Goal: Task Accomplishment & Management: Complete application form

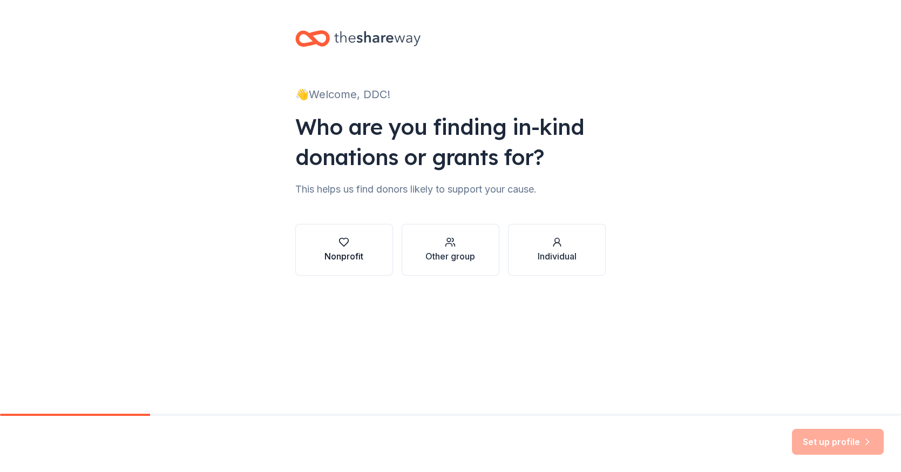
drag, startPoint x: 0, startPoint y: 0, endPoint x: 349, endPoint y: 253, distance: 430.9
click at [349, 253] on div "Nonprofit" at bounding box center [343, 256] width 39 height 13
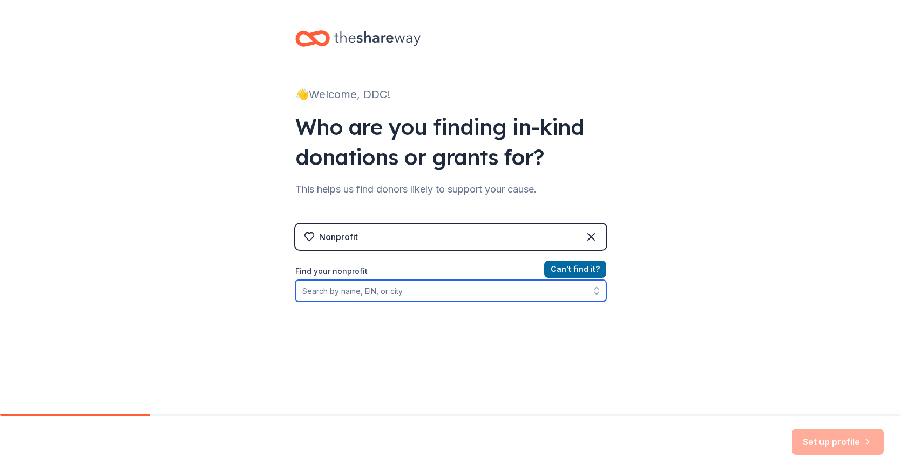
click at [361, 293] on input "Find your nonprofit" at bounding box center [450, 291] width 311 height 22
type input "Desert dance Collective Booster Club"
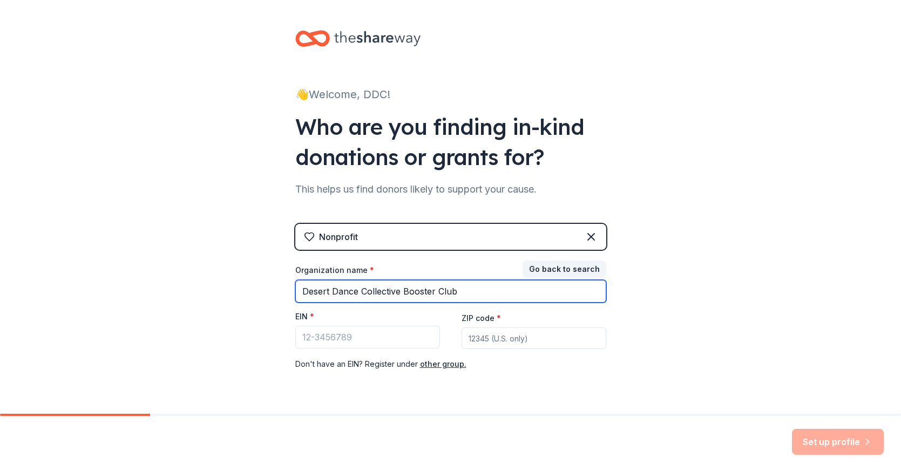
type input "Desert Dance Collective Booster Club"
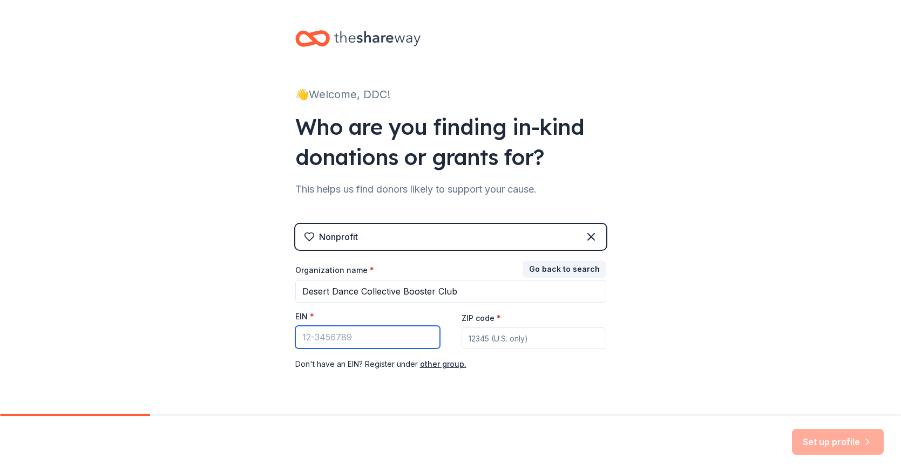
click at [341, 337] on input "EIN *" at bounding box center [367, 337] width 145 height 23
type input "93-2440210"
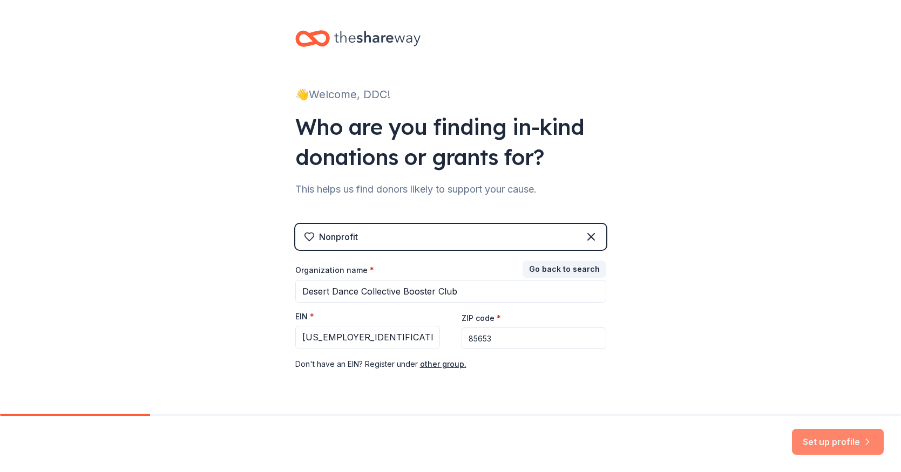
type input "85653"
click at [839, 437] on button "Set up profile" at bounding box center [838, 442] width 92 height 26
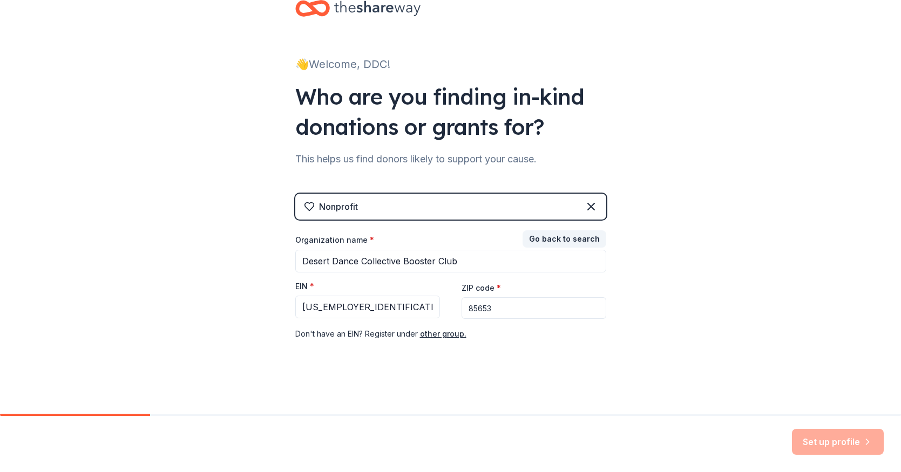
scroll to position [30, 0]
click at [823, 443] on div "Set up profile" at bounding box center [838, 442] width 92 height 26
click at [403, 199] on div "Nonprofit" at bounding box center [450, 207] width 311 height 26
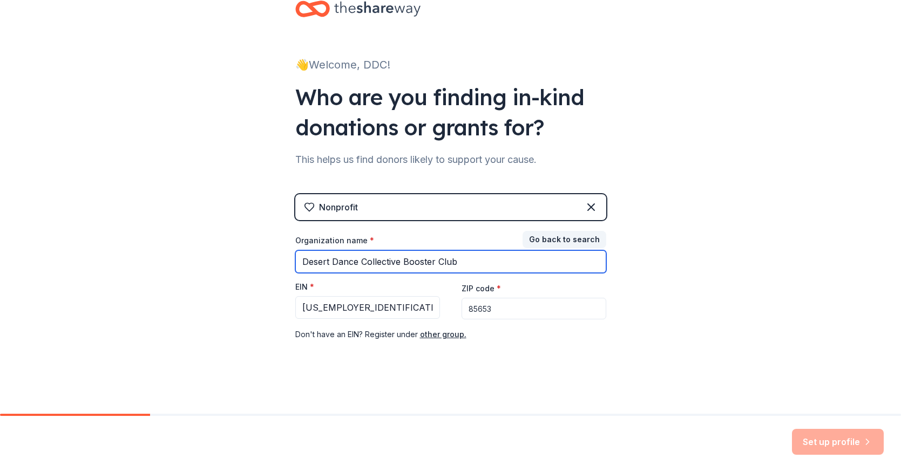
click at [379, 261] on input "Desert Dance Collective Booster Club" at bounding box center [450, 261] width 311 height 23
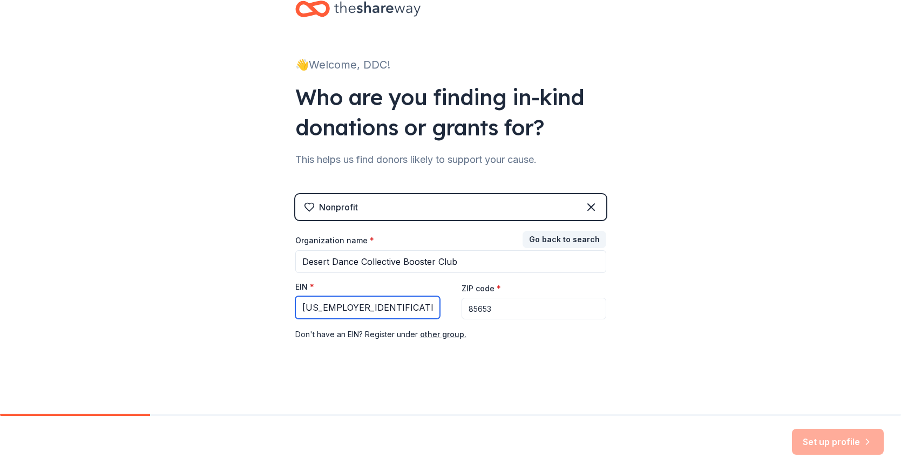
click at [364, 311] on input "93-2440210" at bounding box center [367, 307] width 145 height 23
click at [503, 308] on input "85653" at bounding box center [533, 309] width 145 height 22
click at [678, 211] on div "👋 Welcome, DDC! Who are you finding in-kind donations or grants for? This helps…" at bounding box center [450, 192] width 901 height 444
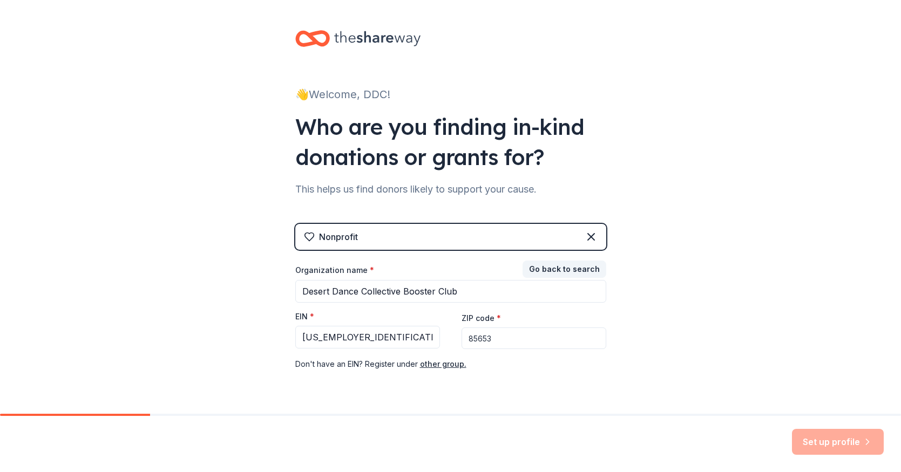
scroll to position [0, 0]
click at [351, 97] on div "👋 Welcome, DDC!" at bounding box center [450, 94] width 311 height 17
click at [364, 164] on div "Who are you finding in-kind donations or grants for?" at bounding box center [450, 142] width 311 height 60
click at [644, 179] on div "👋 Welcome, DDC! Who are you finding in-kind donations or grants for? This helps…" at bounding box center [450, 222] width 901 height 444
click at [838, 448] on div "Set up profile" at bounding box center [838, 442] width 92 height 26
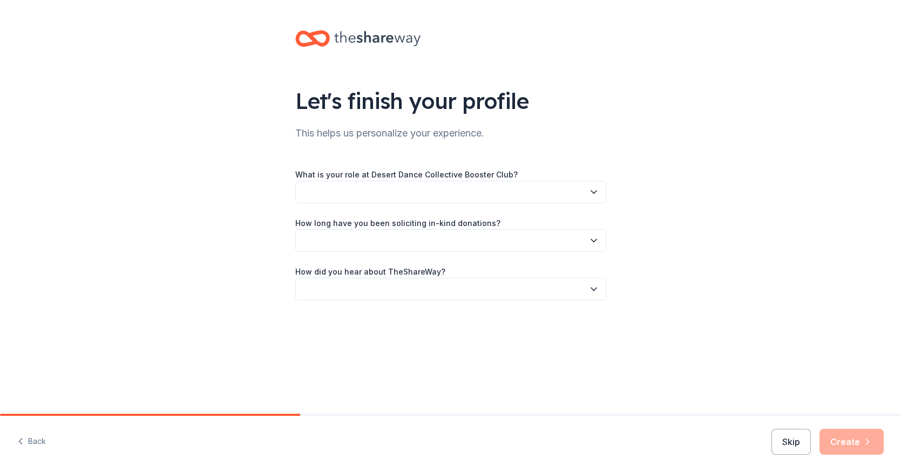
drag, startPoint x: 0, startPoint y: 0, endPoint x: 236, endPoint y: 156, distance: 282.8
click at [236, 156] on div "Let's finish your profile This helps us personalize your experience. What is yo…" at bounding box center [450, 176] width 901 height 352
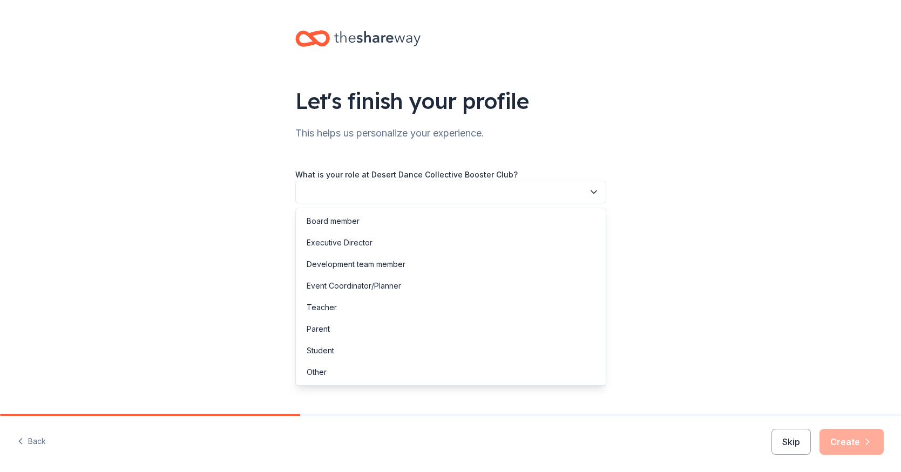
click at [348, 193] on button "button" at bounding box center [450, 192] width 311 height 23
click at [344, 225] on div "Board member" at bounding box center [333, 221] width 53 height 13
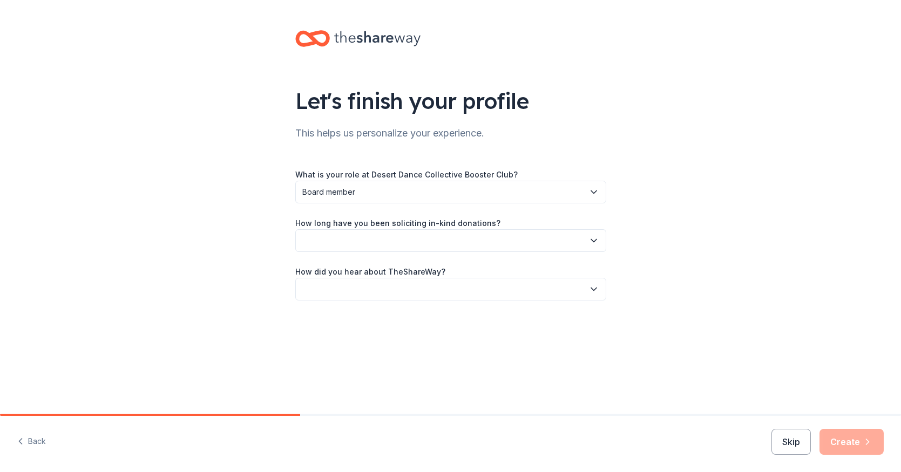
click at [370, 195] on span "Board member" at bounding box center [443, 192] width 282 height 13
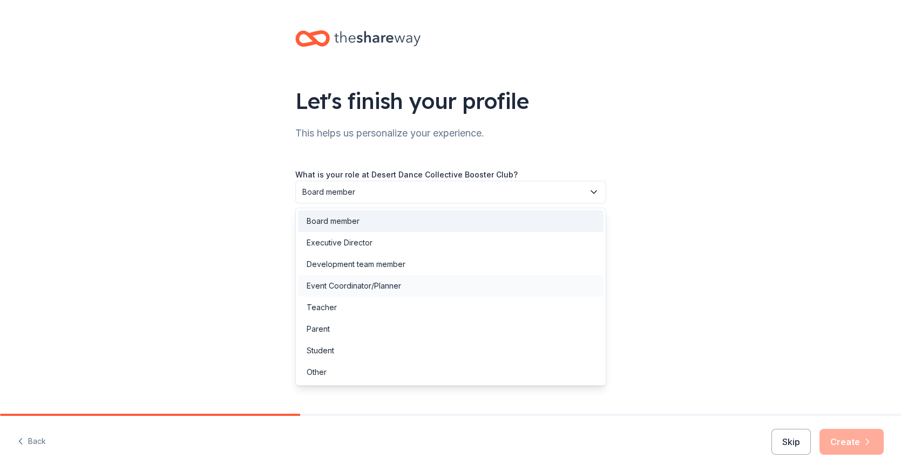
click at [327, 288] on div "Event Coordinator/Planner" at bounding box center [354, 286] width 94 height 13
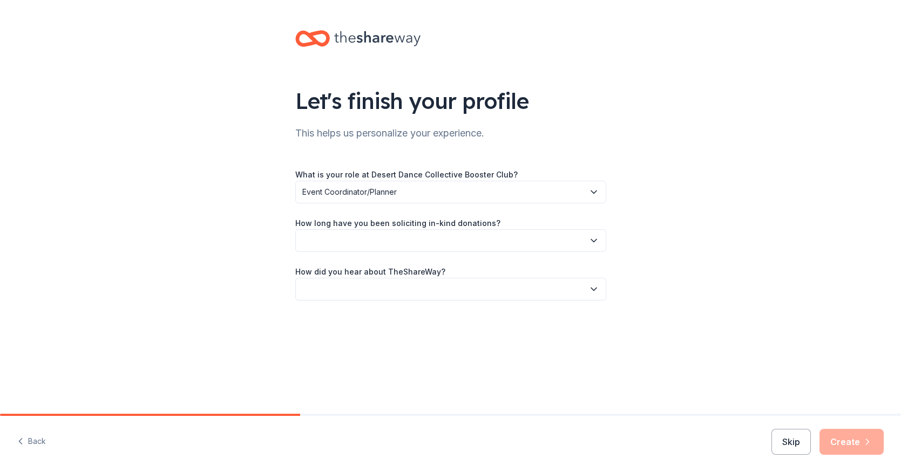
click at [331, 243] on button "button" at bounding box center [450, 240] width 311 height 23
click at [343, 269] on div "This is my first time!" at bounding box center [341, 269] width 69 height 13
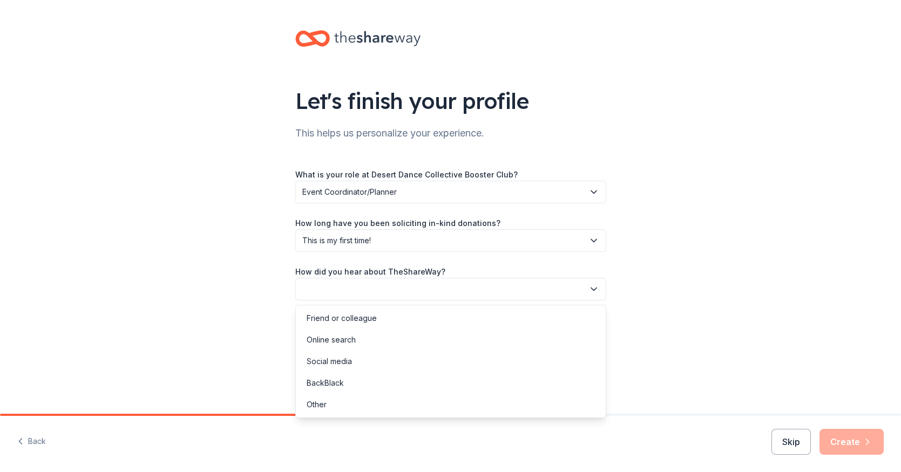
click at [325, 292] on button "button" at bounding box center [450, 289] width 311 height 23
click at [323, 341] on div "Online search" at bounding box center [331, 340] width 49 height 13
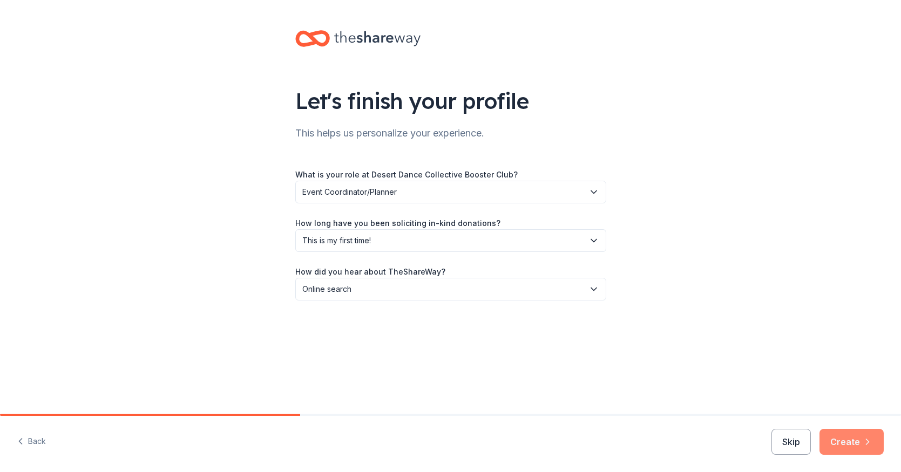
click at [840, 442] on button "Create" at bounding box center [851, 442] width 64 height 26
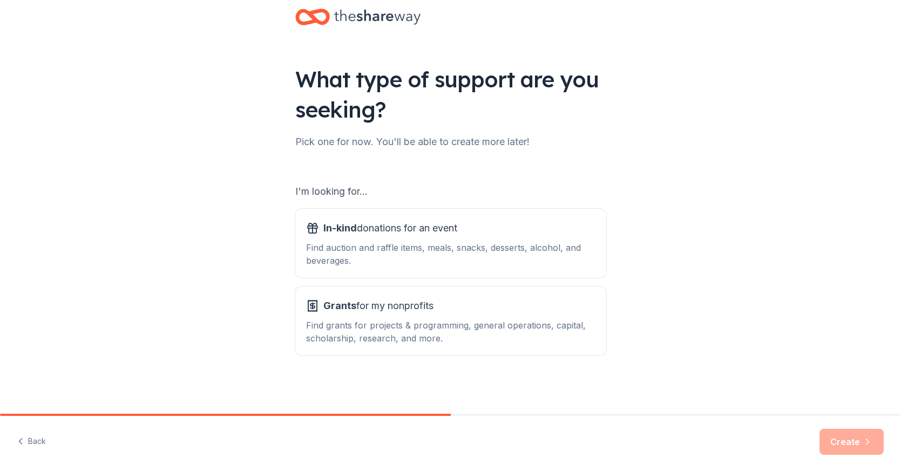
scroll to position [22, 0]
click at [407, 259] on div "Find auction and raffle items, meals, snacks, desserts, alcohol, and beverages." at bounding box center [450, 254] width 289 height 26
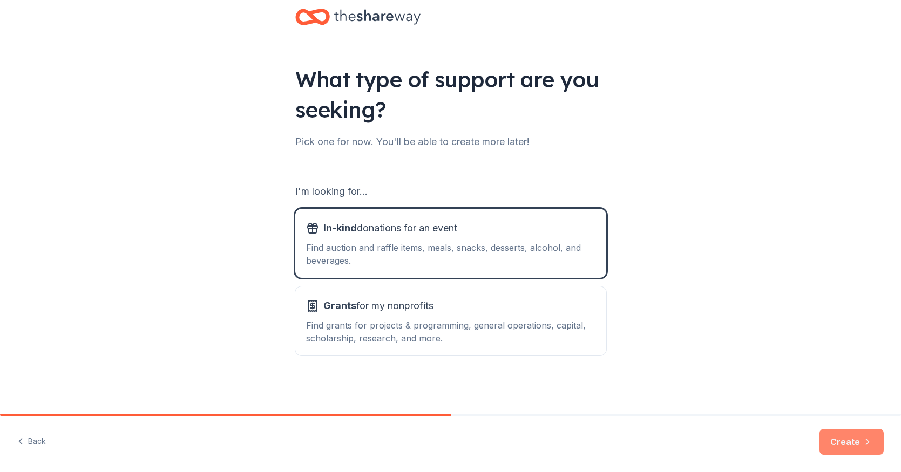
click at [840, 446] on button "Create" at bounding box center [851, 442] width 64 height 26
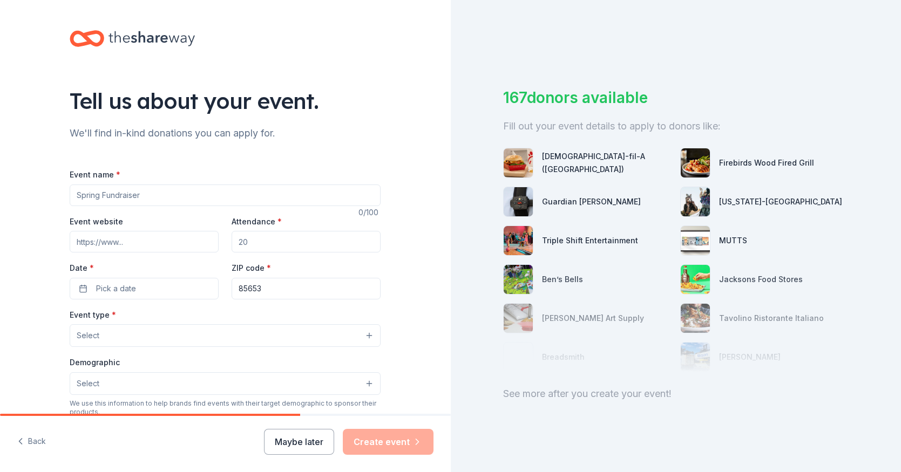
click at [260, 241] on input "Attendance *" at bounding box center [306, 242] width 149 height 22
type input "300"
type input "Raffke Basket Fundraiser for Competition Team"
click at [93, 243] on input "Event website" at bounding box center [144, 242] width 149 height 22
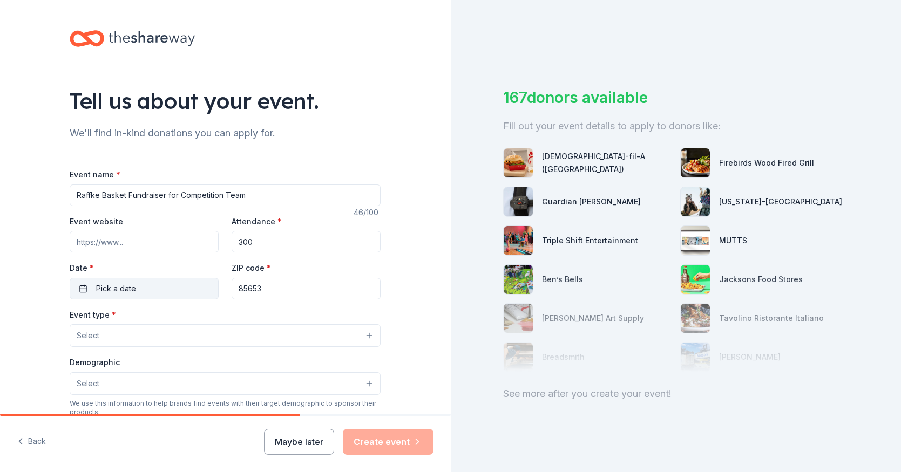
click at [175, 290] on button "Pick a date" at bounding box center [144, 289] width 149 height 22
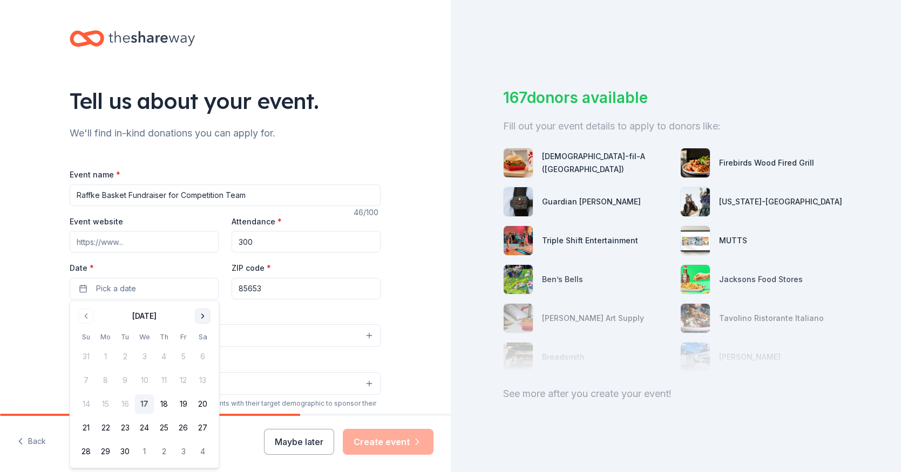
click at [206, 317] on button "Go to next month" at bounding box center [202, 316] width 15 height 15
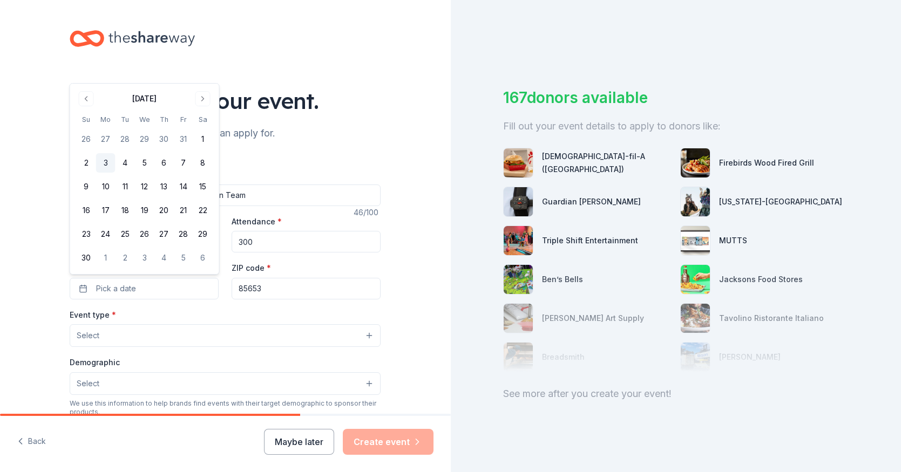
click at [104, 163] on button "3" at bounding box center [105, 162] width 19 height 19
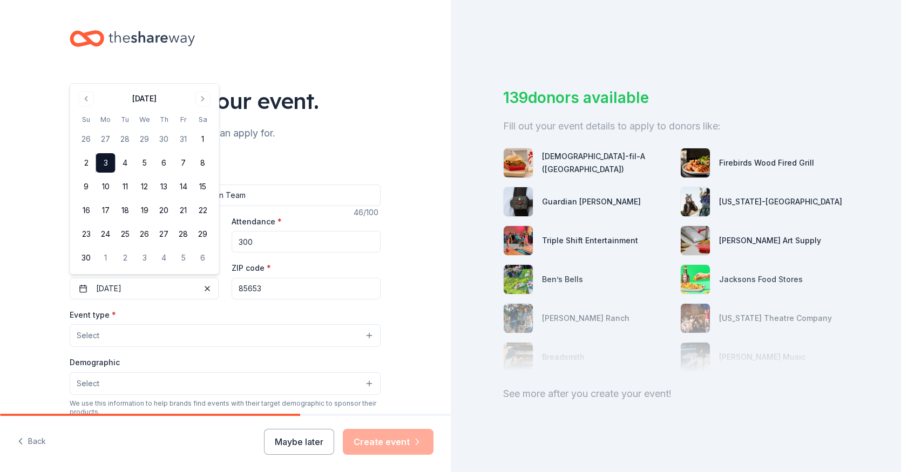
click at [157, 309] on div "Event type * Select" at bounding box center [225, 327] width 311 height 39
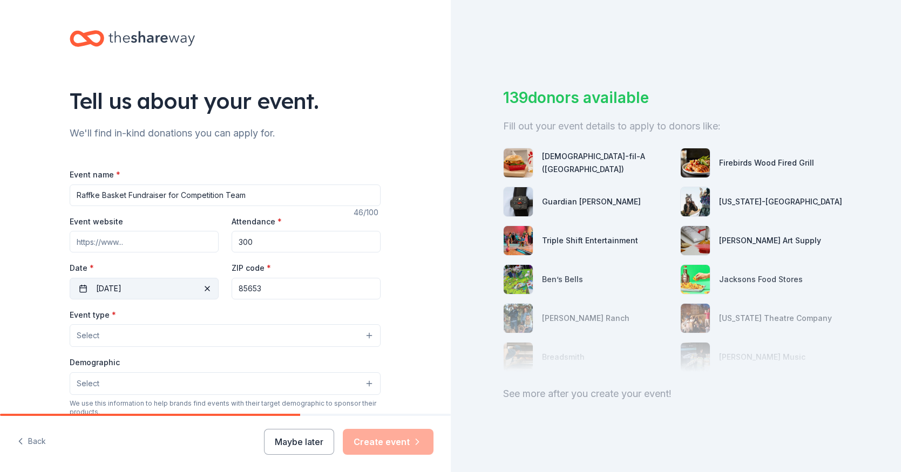
click at [153, 291] on button "[DATE]" at bounding box center [144, 289] width 149 height 22
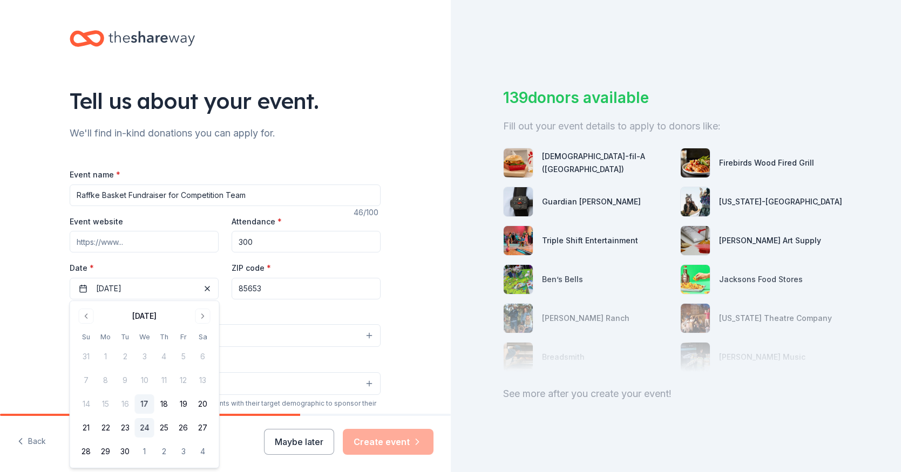
click at [145, 427] on button "24" at bounding box center [144, 427] width 19 height 19
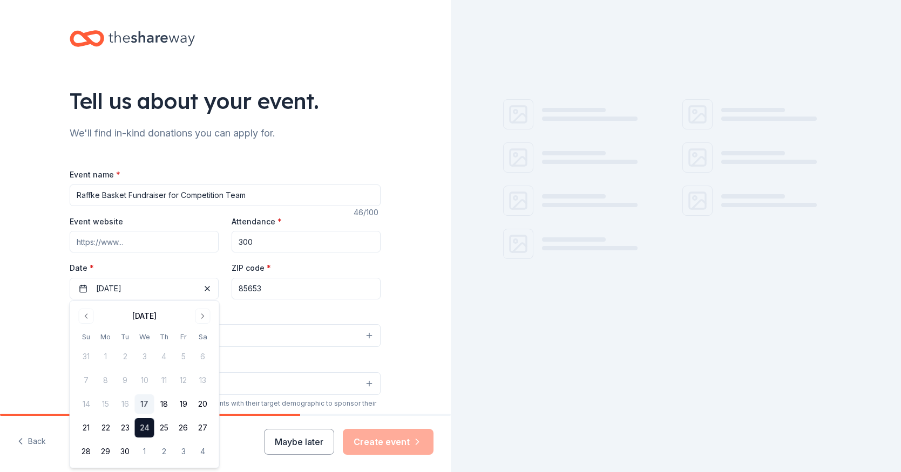
click at [47, 285] on div "Tell us about your event. We'll find in-kind donations you can apply for. Event…" at bounding box center [225, 359] width 451 height 718
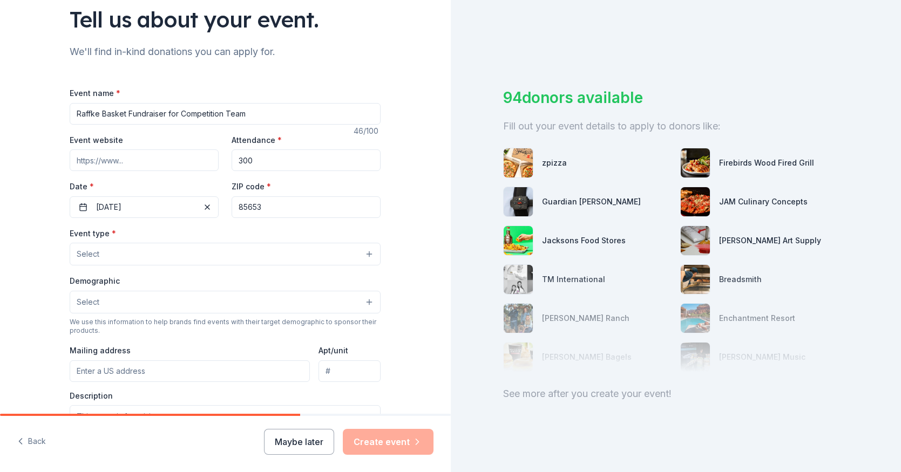
scroll to position [83, 0]
click at [142, 206] on button "[DATE]" at bounding box center [144, 206] width 149 height 22
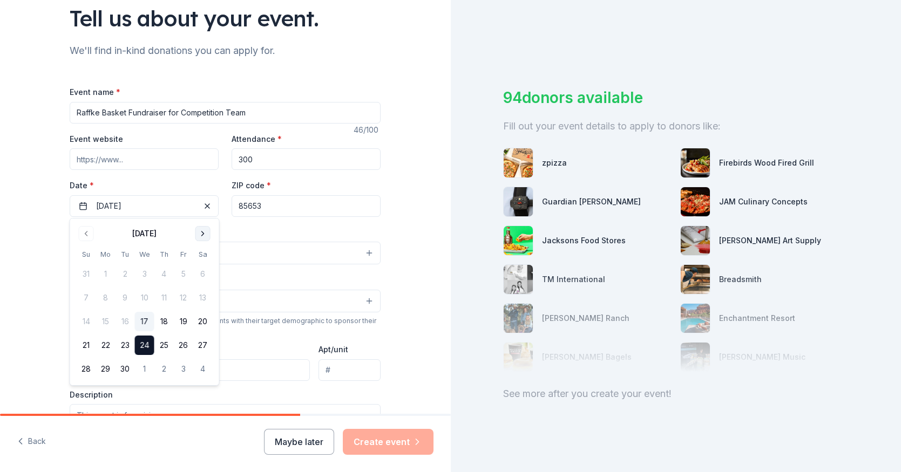
click at [206, 230] on button "Go to next month" at bounding box center [202, 233] width 15 height 15
click at [107, 273] on button "1" at bounding box center [105, 273] width 19 height 19
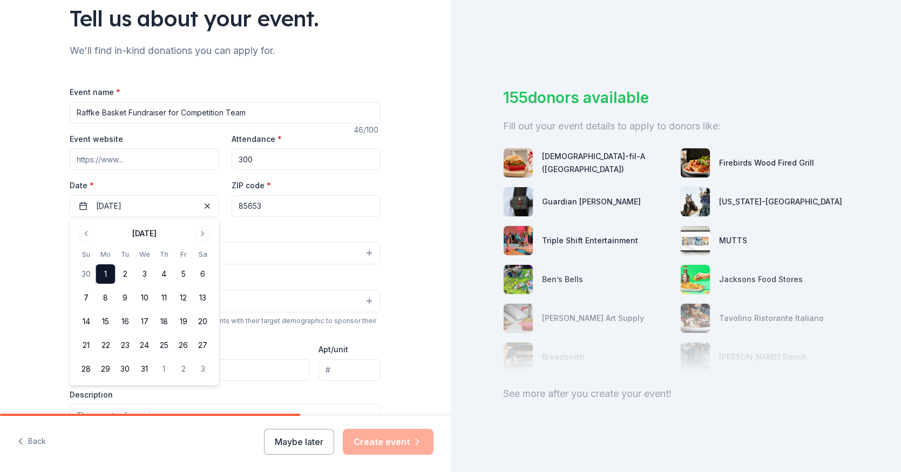
click at [42, 209] on div "Tell us about your event. We'll find in-kind donations you can apply for. Event…" at bounding box center [225, 276] width 451 height 718
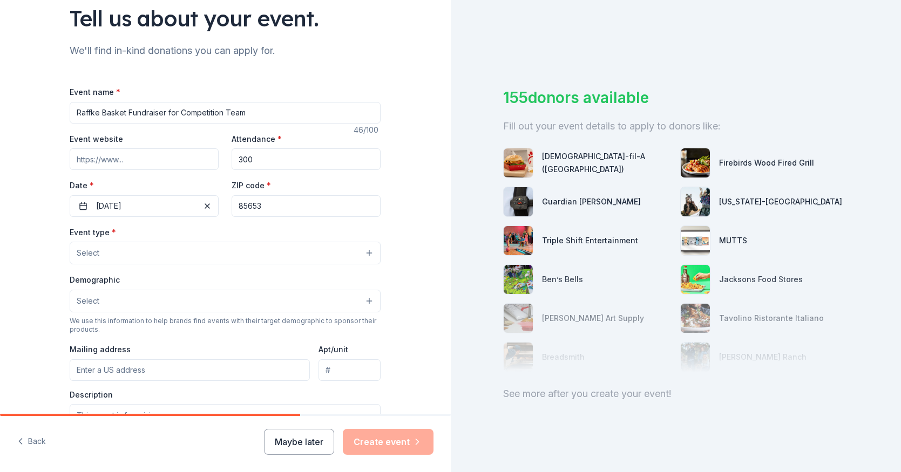
click at [107, 254] on button "Select" at bounding box center [225, 253] width 311 height 23
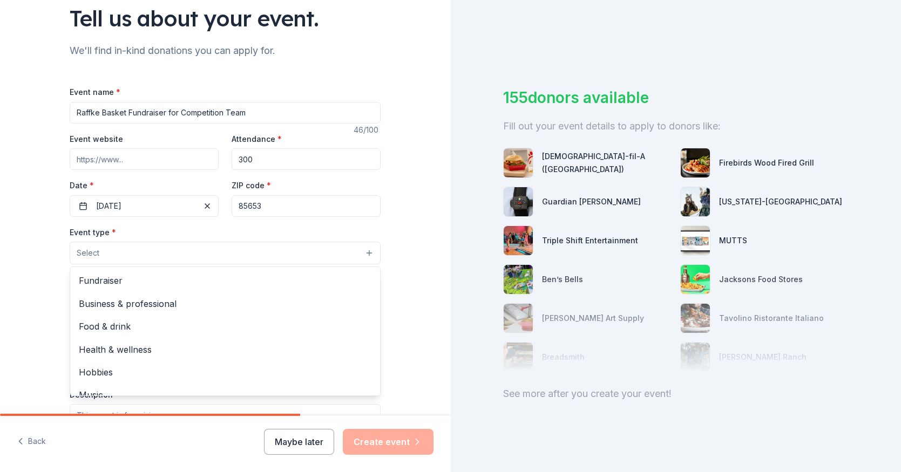
click at [132, 205] on div "Event name * Raffke Basket Fundraiser for Competition Team 46 /100 Event websit…" at bounding box center [225, 334] width 311 height 499
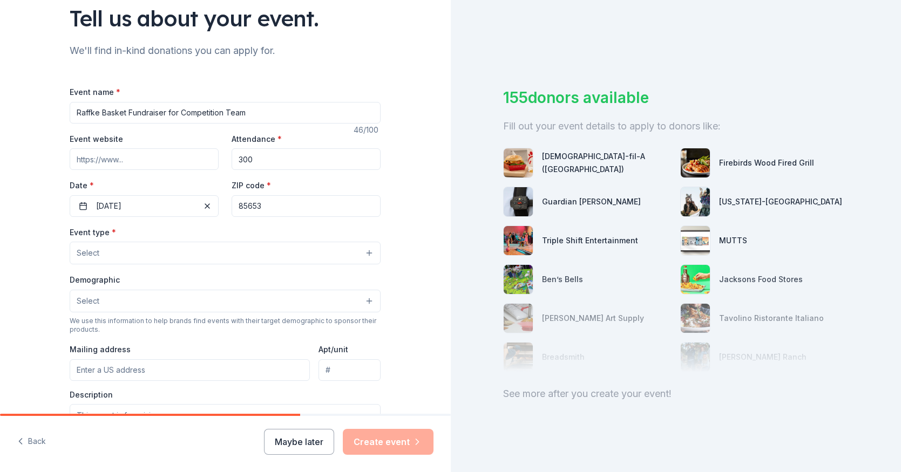
click at [132, 205] on button "[DATE]" at bounding box center [144, 206] width 149 height 22
click at [86, 234] on button "Go to previous month" at bounding box center [86, 233] width 15 height 15
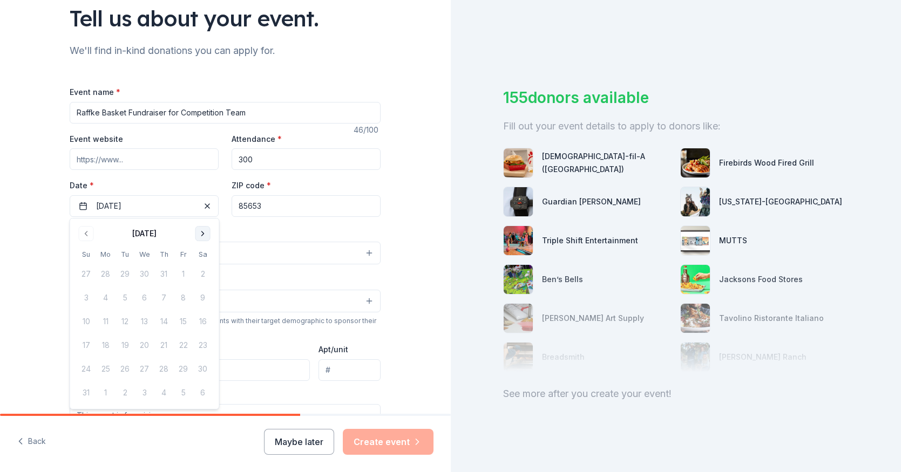
click at [201, 234] on button "Go to next month" at bounding box center [202, 233] width 15 height 15
click at [184, 297] on button "7" at bounding box center [183, 297] width 19 height 19
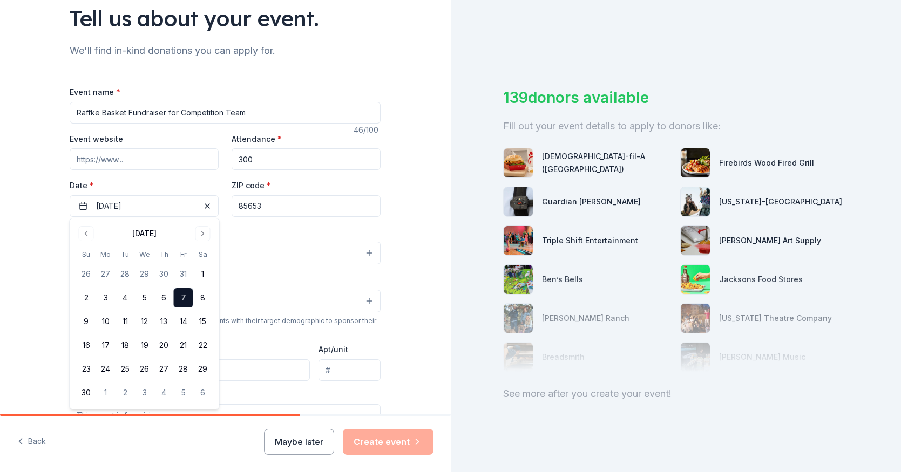
click at [257, 229] on div "Event type * Select" at bounding box center [225, 245] width 311 height 39
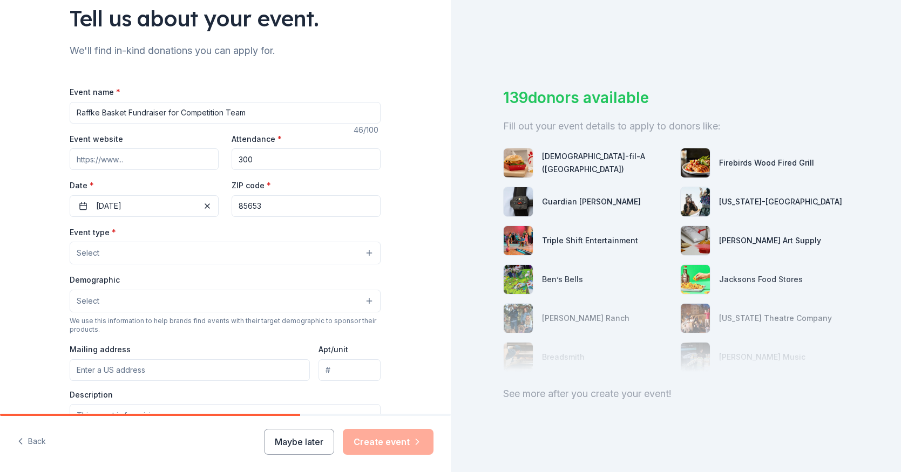
click at [86, 254] on span "Select" at bounding box center [88, 253] width 23 height 13
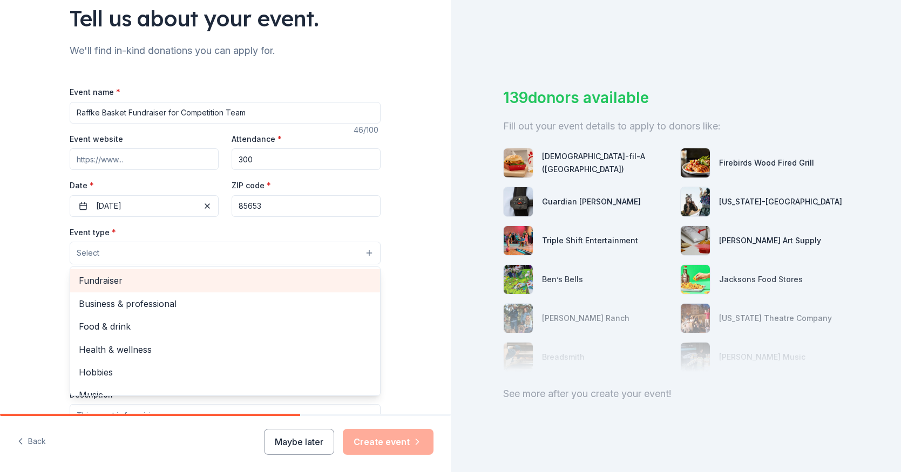
click at [93, 280] on span "Fundraiser" at bounding box center [225, 281] width 293 height 14
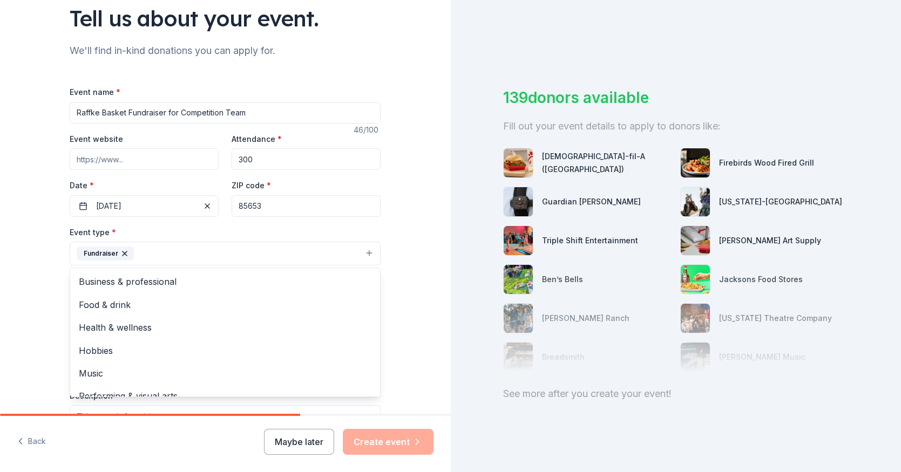
click at [47, 283] on div "Tell us about your event. We'll find in-kind donations you can apply for. Event…" at bounding box center [225, 276] width 451 height 719
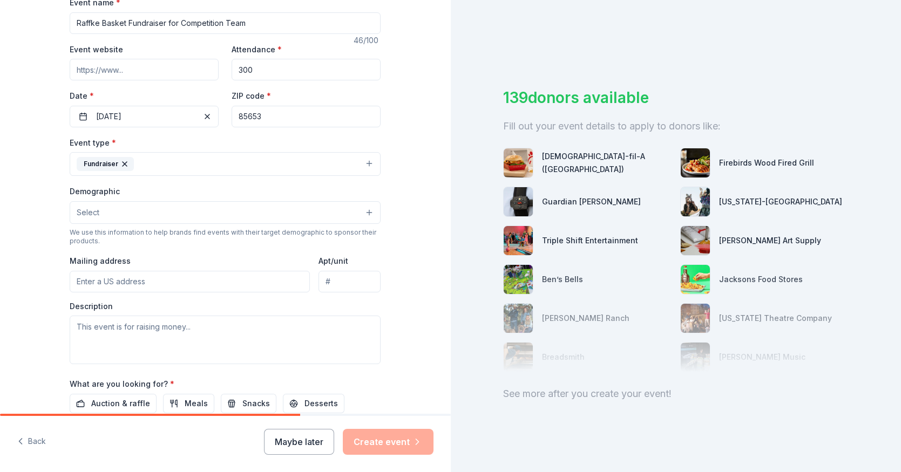
scroll to position [175, 0]
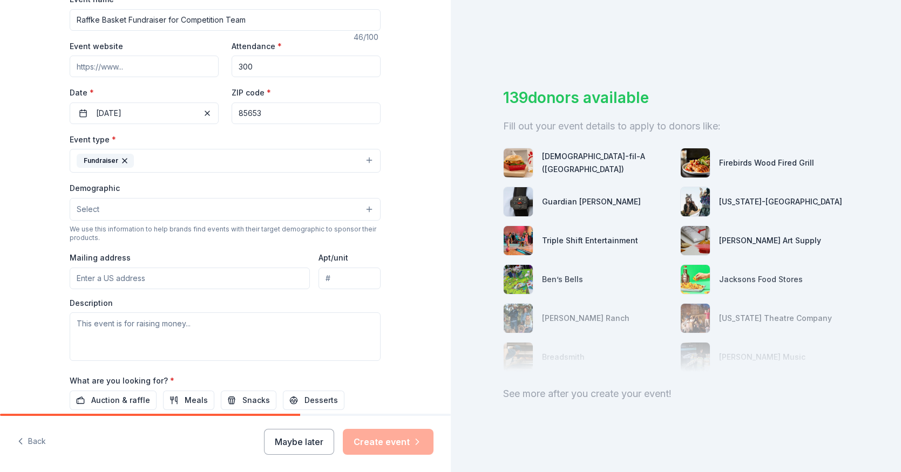
click at [92, 212] on span "Select" at bounding box center [88, 209] width 23 height 13
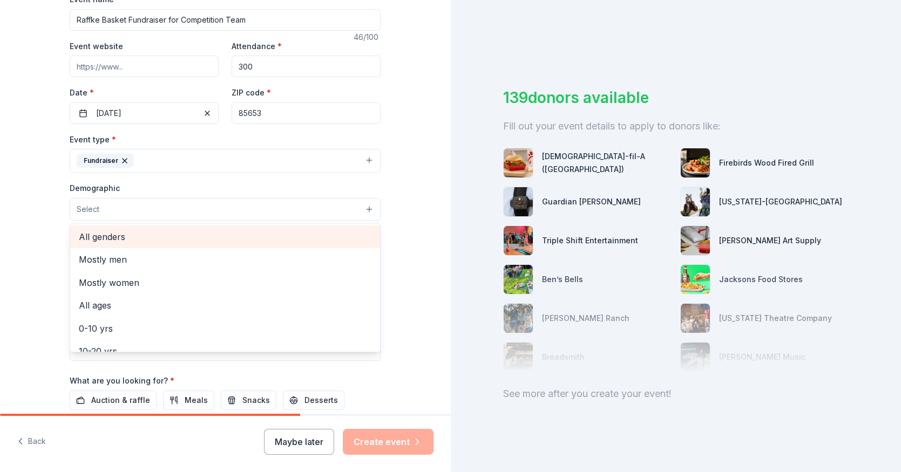
click at [96, 233] on span "All genders" at bounding box center [225, 237] width 293 height 14
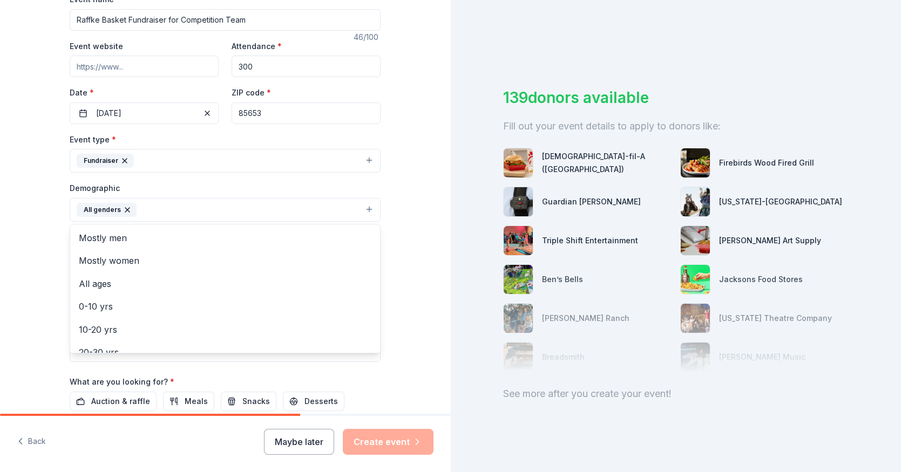
click at [49, 244] on div "Tell us about your event. We'll find in-kind donations you can apply for. Event…" at bounding box center [225, 185] width 451 height 721
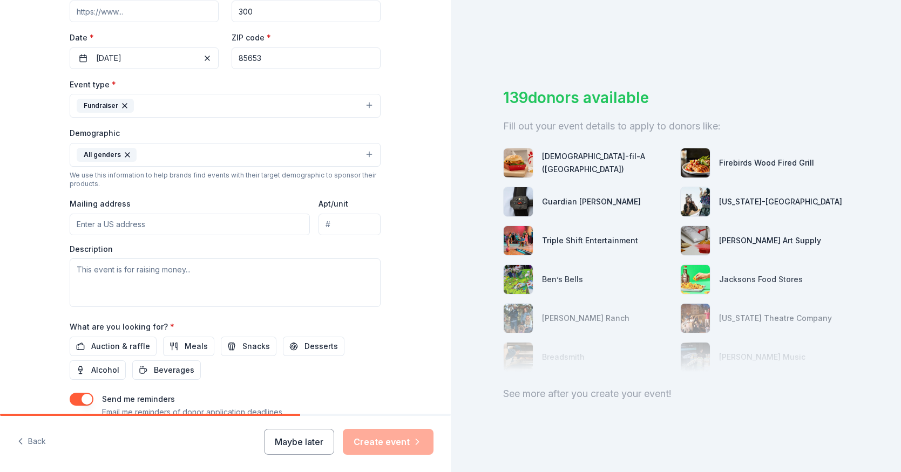
scroll to position [230, 0]
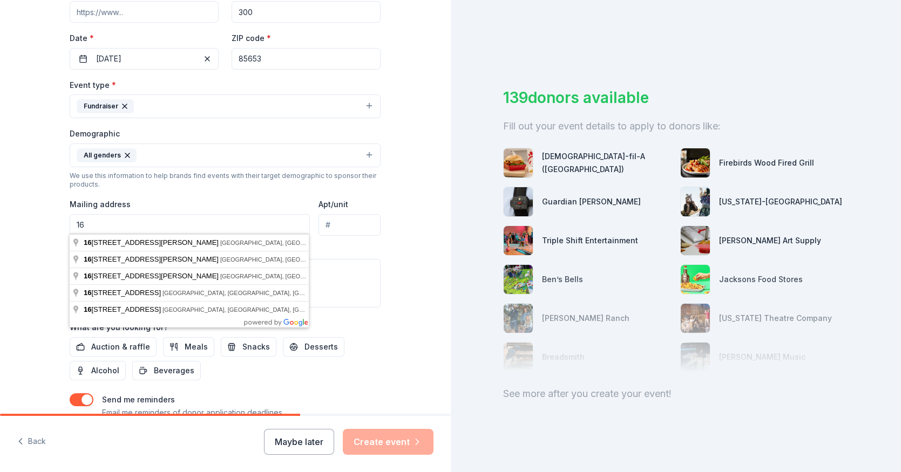
type input "1"
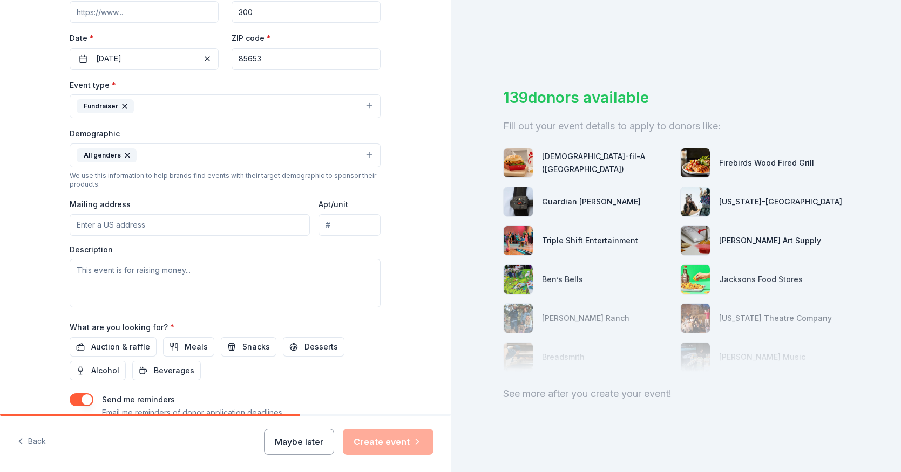
click at [53, 164] on div "Tell us about your event. We'll find in-kind donations you can apply for. Event…" at bounding box center [224, 130] width 345 height 721
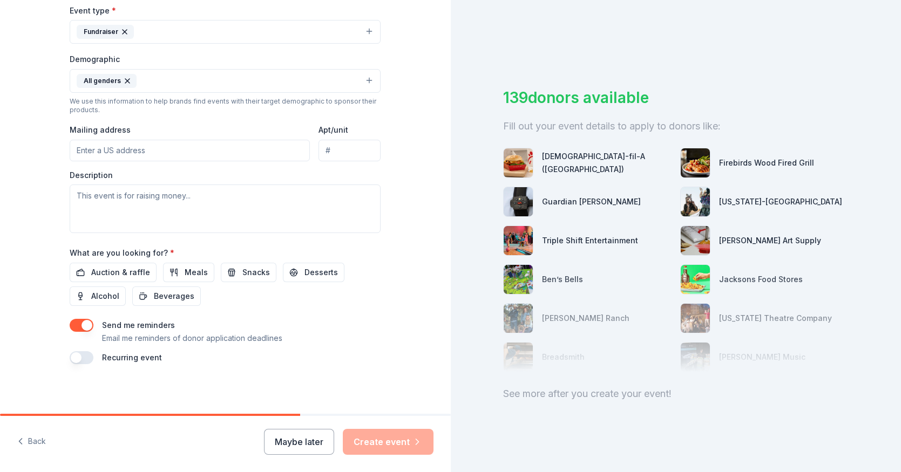
scroll to position [304, 0]
click at [117, 270] on span "Auction & raffle" at bounding box center [120, 273] width 59 height 13
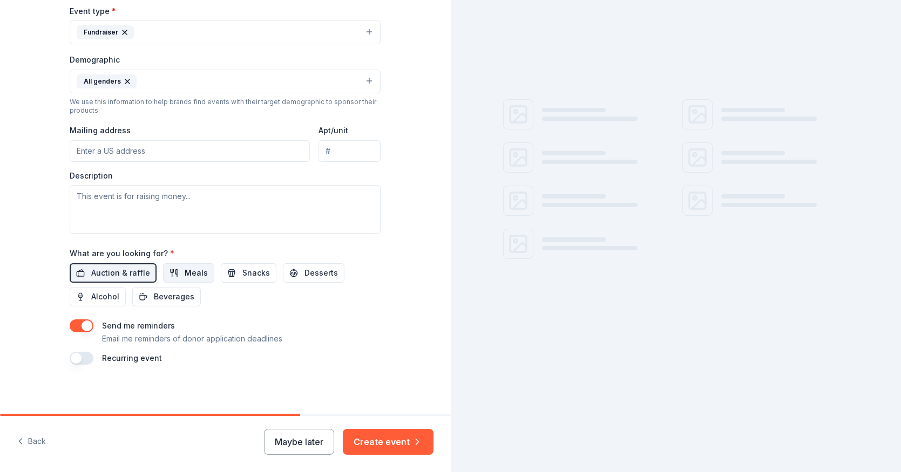
click at [185, 271] on span "Meals" at bounding box center [196, 273] width 23 height 13
click at [246, 274] on span "Snacks" at bounding box center [256, 273] width 28 height 13
click at [305, 270] on span "Desserts" at bounding box center [320, 273] width 33 height 13
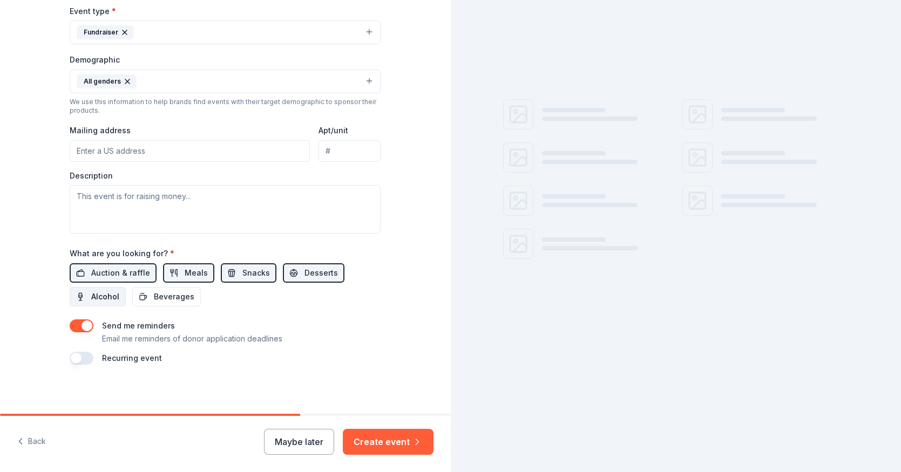
click at [110, 292] on span "Alcohol" at bounding box center [105, 296] width 28 height 13
click at [166, 297] on span "Beverages" at bounding box center [174, 296] width 40 height 13
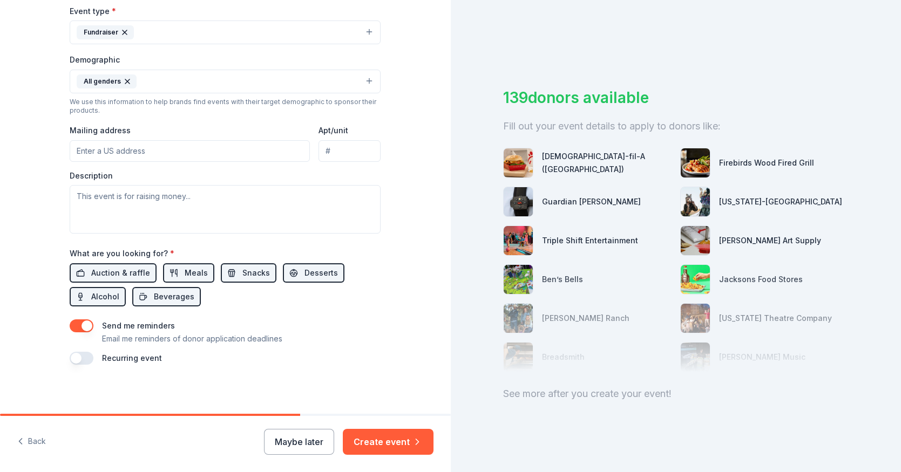
scroll to position [0, 0]
click at [77, 355] on button "button" at bounding box center [82, 358] width 24 height 13
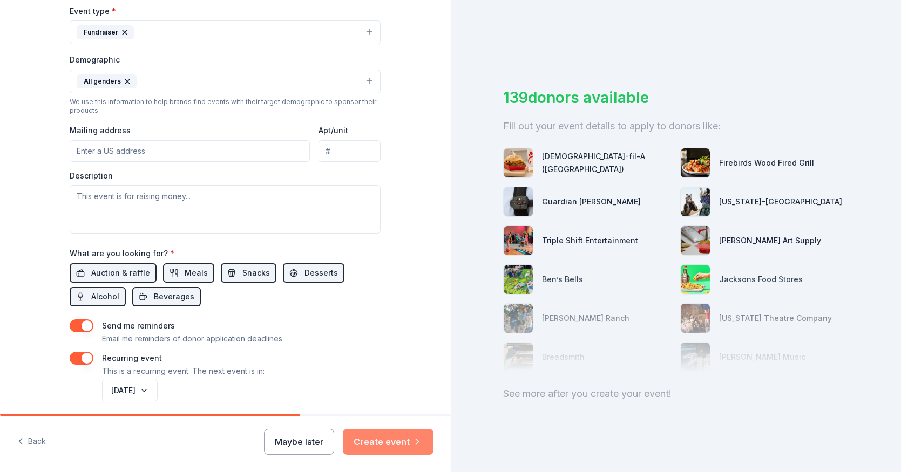
click at [399, 439] on button "Create event" at bounding box center [388, 442] width 91 height 26
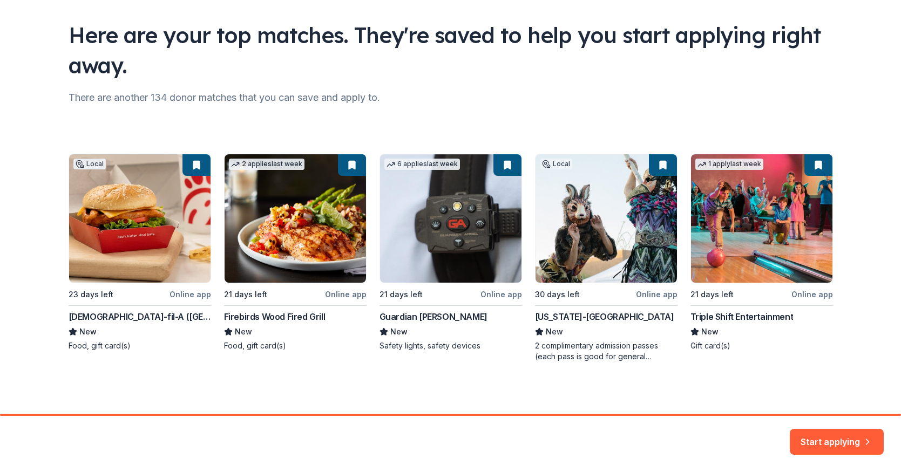
scroll to position [66, 0]
click at [182, 297] on div "Local 23 days left Online app [DEMOGRAPHIC_DATA]-fil-A ([GEOGRAPHIC_DATA]) New …" at bounding box center [451, 258] width 764 height 208
click at [146, 208] on div "Local 23 days left Online app [DEMOGRAPHIC_DATA]-fil-A ([GEOGRAPHIC_DATA]) New …" at bounding box center [451, 258] width 764 height 208
click at [97, 324] on div "Local 23 days left Online app [DEMOGRAPHIC_DATA]-fil-A ([GEOGRAPHIC_DATA]) New …" at bounding box center [451, 258] width 764 height 208
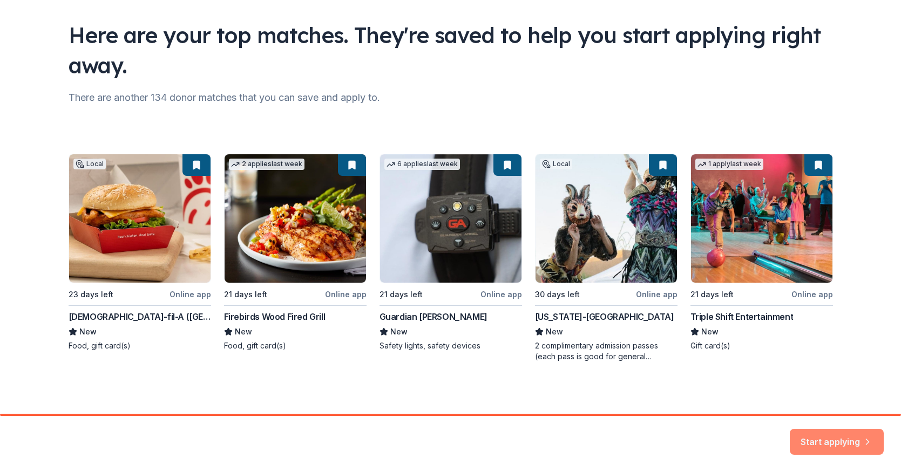
click at [850, 441] on button "Start applying" at bounding box center [837, 439] width 94 height 26
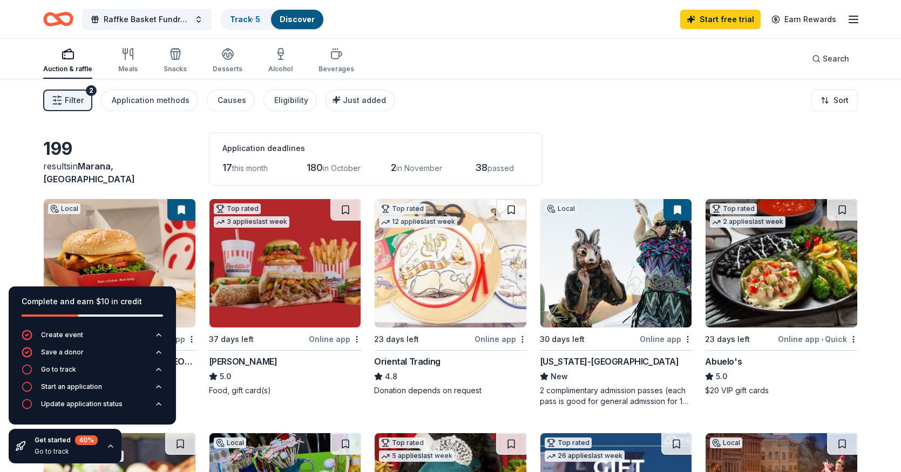
click at [154, 157] on div "199" at bounding box center [119, 149] width 153 height 22
click at [165, 21] on span "Raffke Basket Fundraiser for Competition Team" at bounding box center [147, 19] width 86 height 13
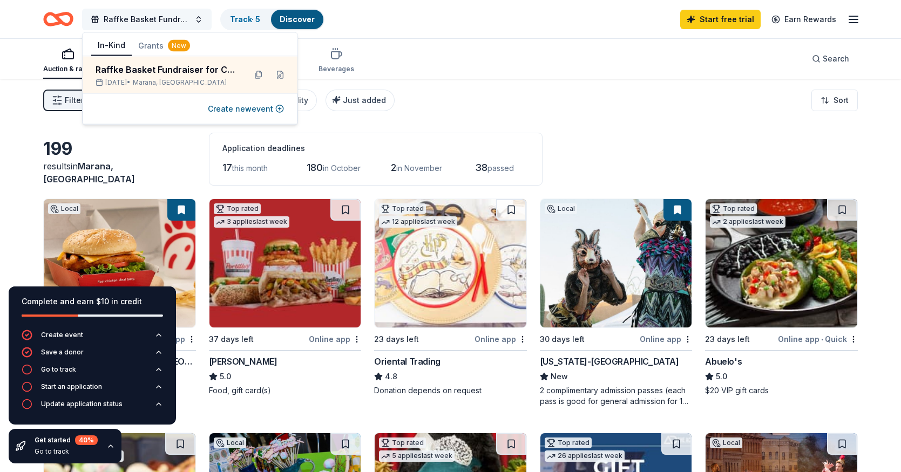
click at [165, 21] on span "Raffke Basket Fundraiser for Competition Team" at bounding box center [147, 19] width 86 height 13
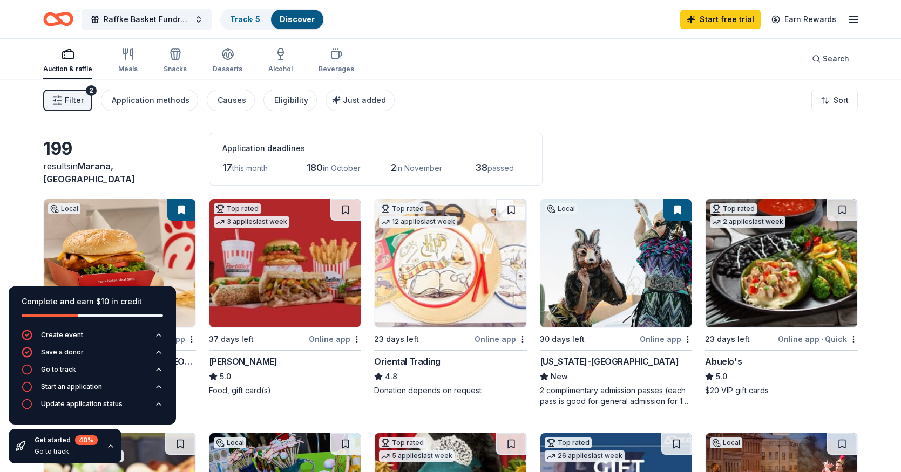
click at [140, 224] on img at bounding box center [120, 263] width 152 height 128
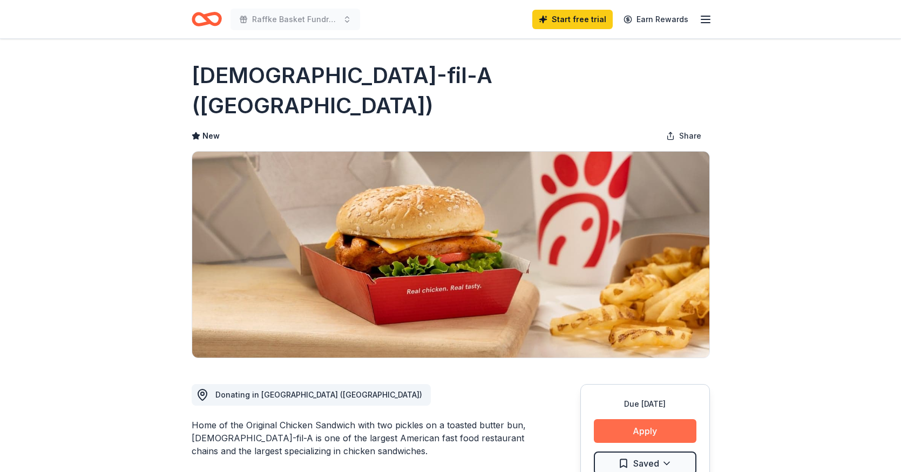
click at [627, 419] on button "Apply" at bounding box center [645, 431] width 103 height 24
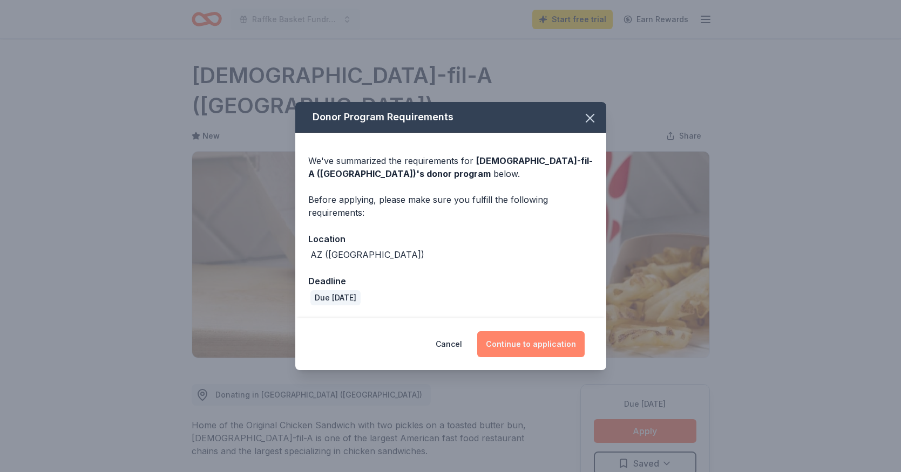
click at [538, 351] on button "Continue to application" at bounding box center [530, 344] width 107 height 26
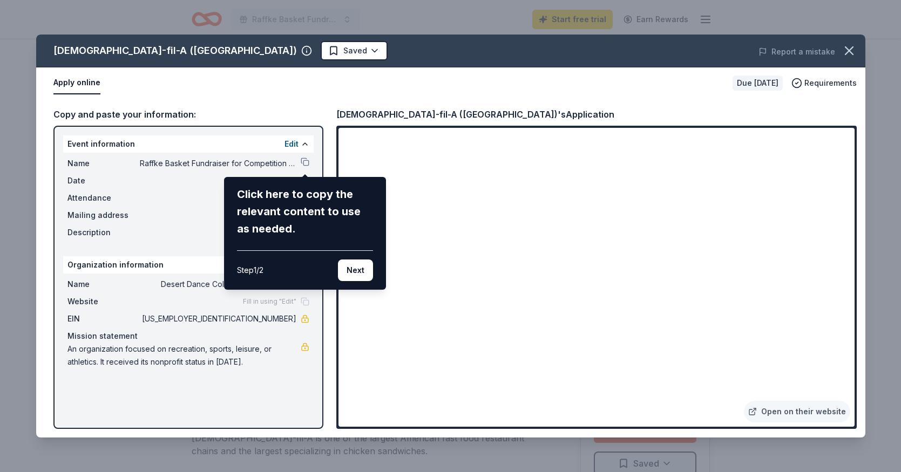
click at [264, 199] on div "Click here to copy the relevant content to use as needed." at bounding box center [305, 212] width 136 height 52
click at [360, 275] on button "Next" at bounding box center [355, 271] width 35 height 22
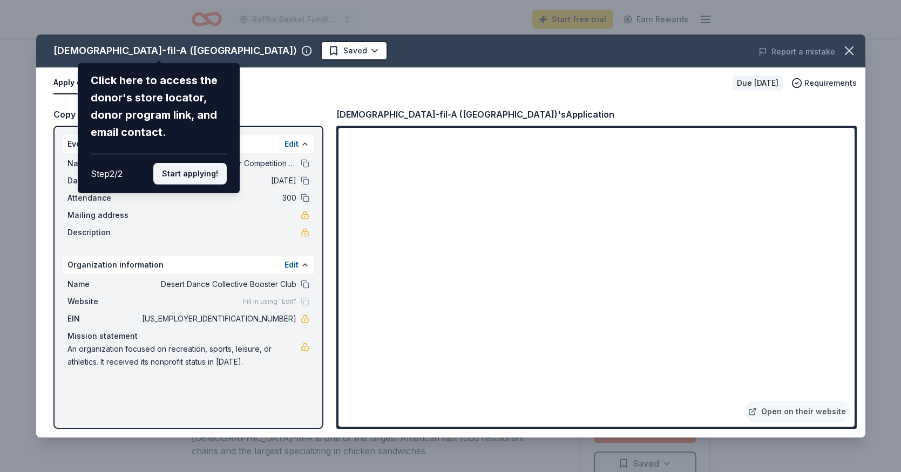
click at [178, 163] on button "Start applying!" at bounding box center [189, 174] width 73 height 22
